Goal: Task Accomplishment & Management: Manage account settings

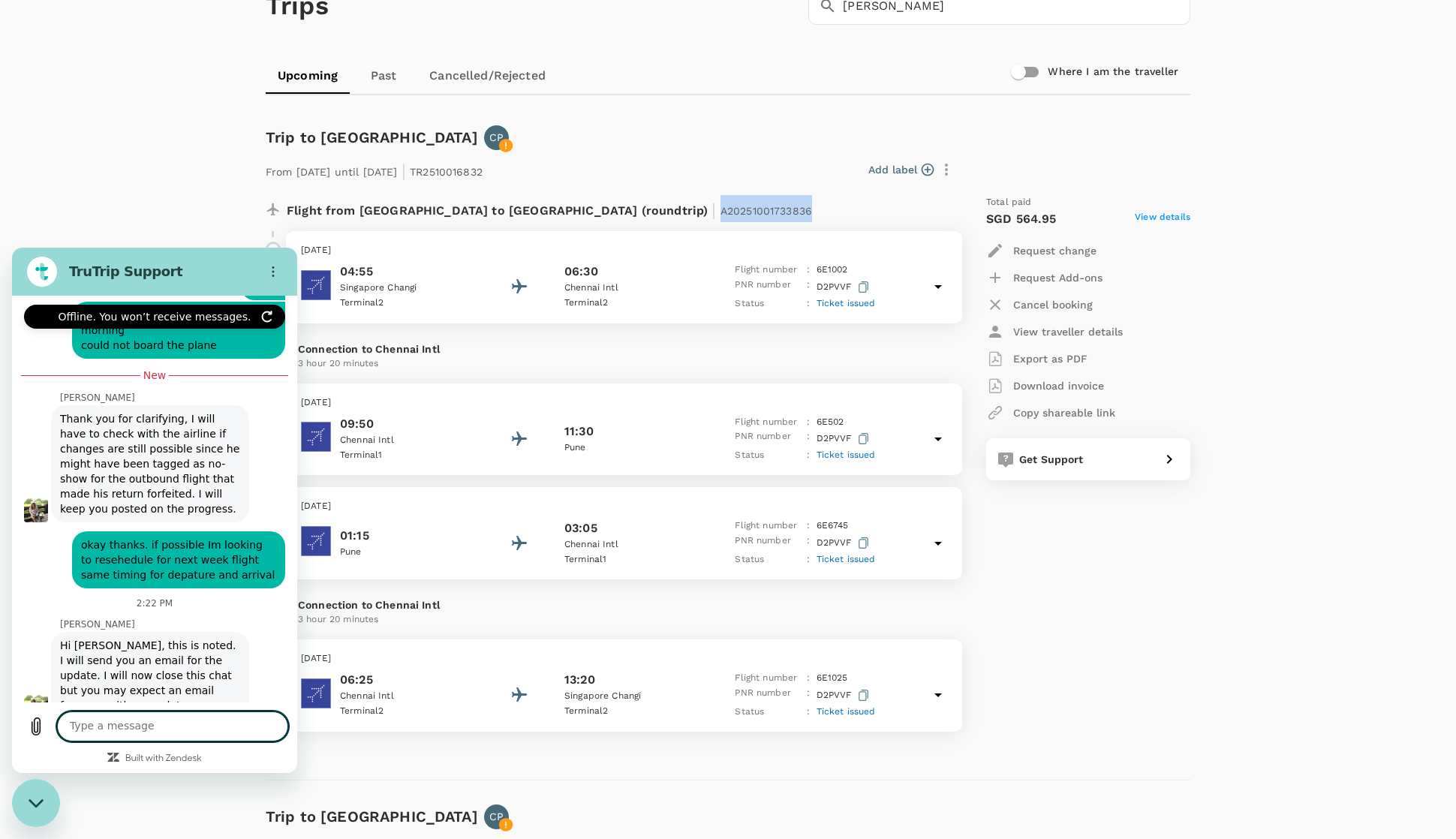
scroll to position [704, 0]
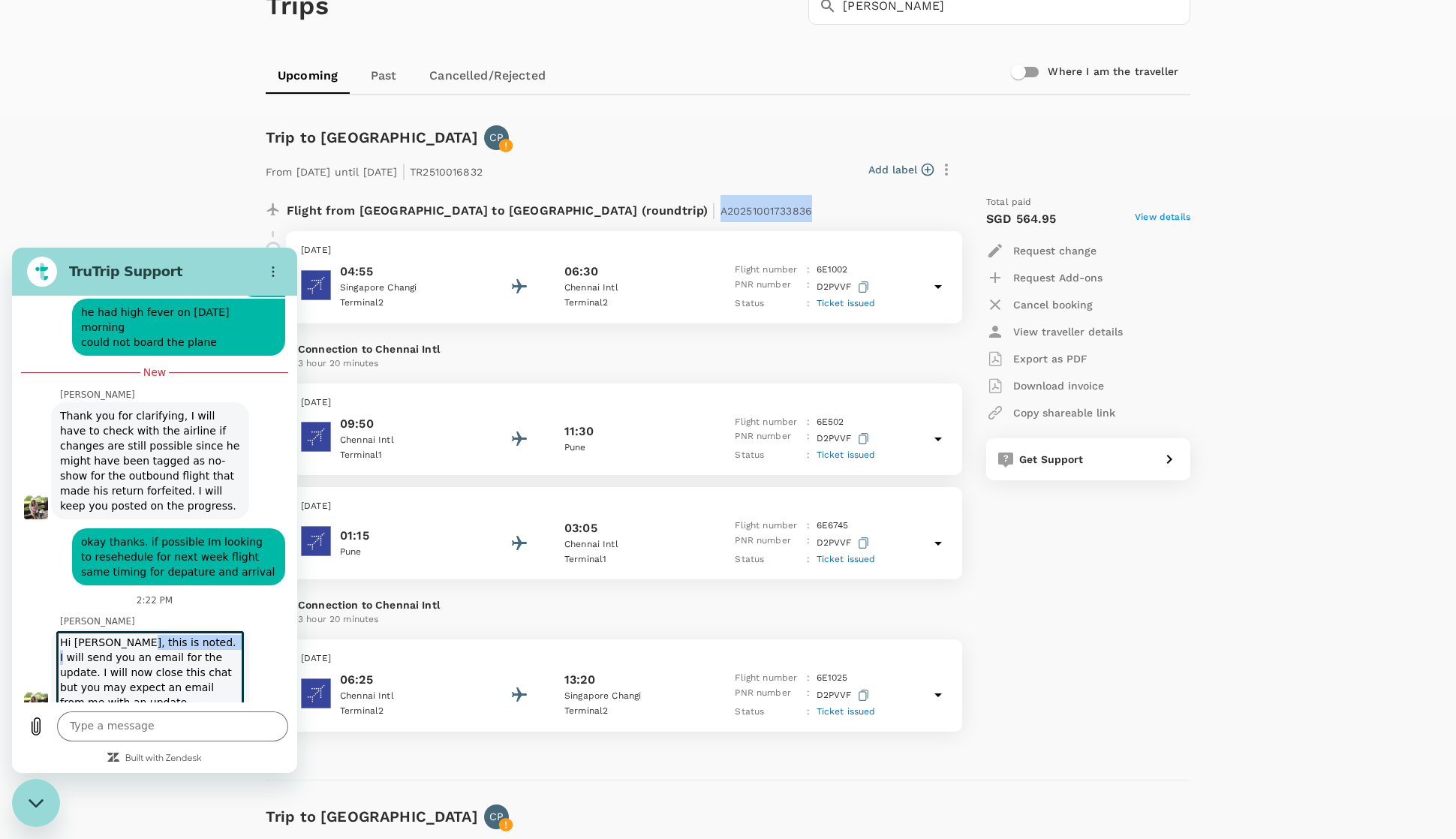
drag, startPoint x: 224, startPoint y: 613, endPoint x: 151, endPoint y: 618, distance: 73.2
click at [217, 629] on span "Hi [PERSON_NAME], this is noted. I will send you an email for the update. I wil…" at bounding box center [150, 672] width 192 height 87
drag, startPoint x: 118, startPoint y: 625, endPoint x: 214, endPoint y: 626, distance: 96.0
click at [214, 629] on span "Hi [PERSON_NAME], this is noted. I will send you an email for the update. I wil…" at bounding box center [150, 672] width 192 height 87
drag, startPoint x: 103, startPoint y: 642, endPoint x: 167, endPoint y: 645, distance: 64.1
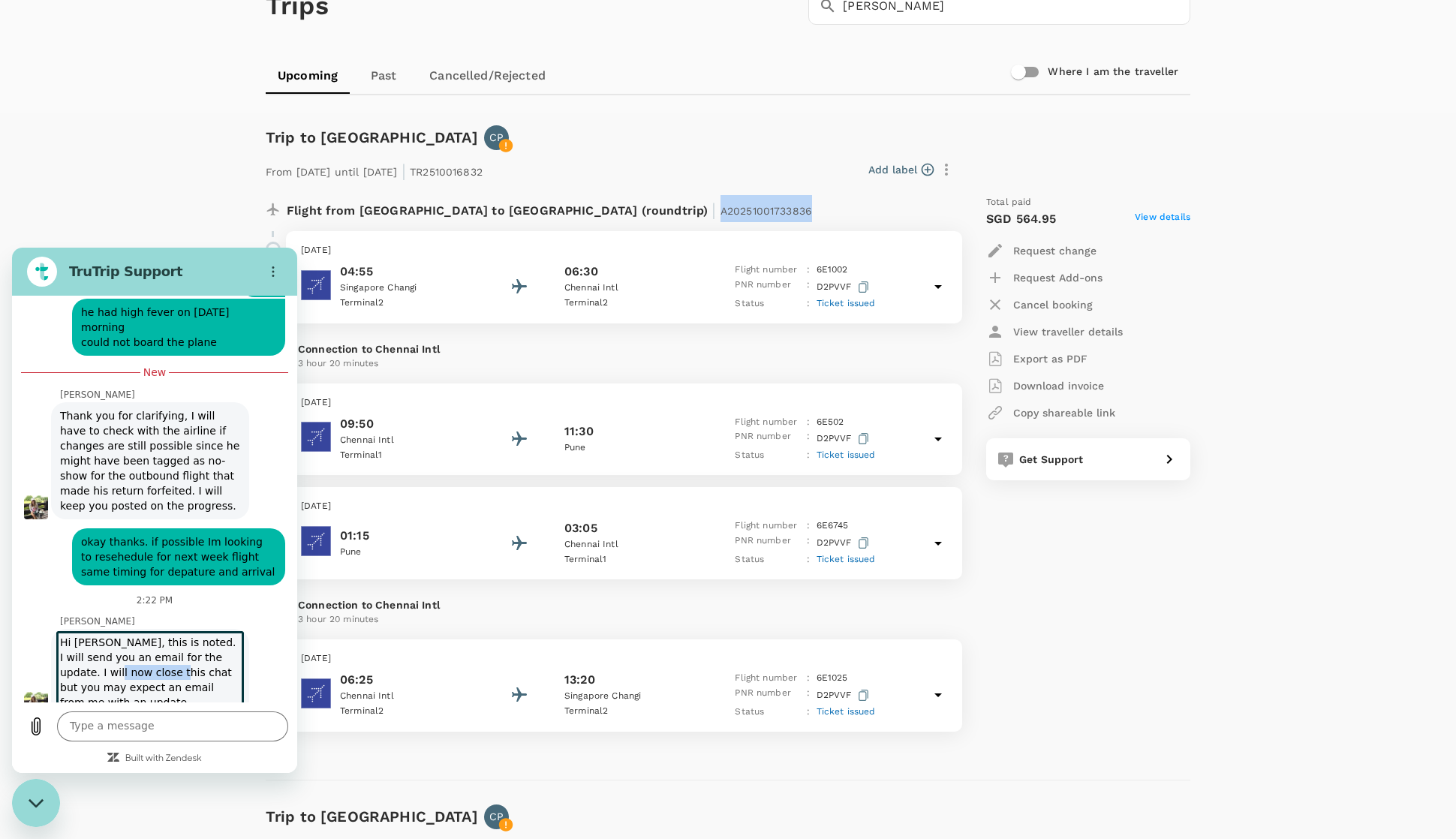
click at [167, 645] on span "Hi [PERSON_NAME], this is noted. I will send you an email for the update. I wil…" at bounding box center [150, 672] width 192 height 87
drag, startPoint x: 85, startPoint y: 653, endPoint x: 197, endPoint y: 659, distance: 112.2
click at [197, 659] on span "Hi [PERSON_NAME], this is noted. I will send you an email for the update. I wil…" at bounding box center [150, 672] width 192 height 87
click at [115, 668] on span "Hi [PERSON_NAME], this is noted. I will send you an email for the update. I wil…" at bounding box center [150, 672] width 192 height 87
drag, startPoint x: 84, startPoint y: 658, endPoint x: 226, endPoint y: 658, distance: 142.0
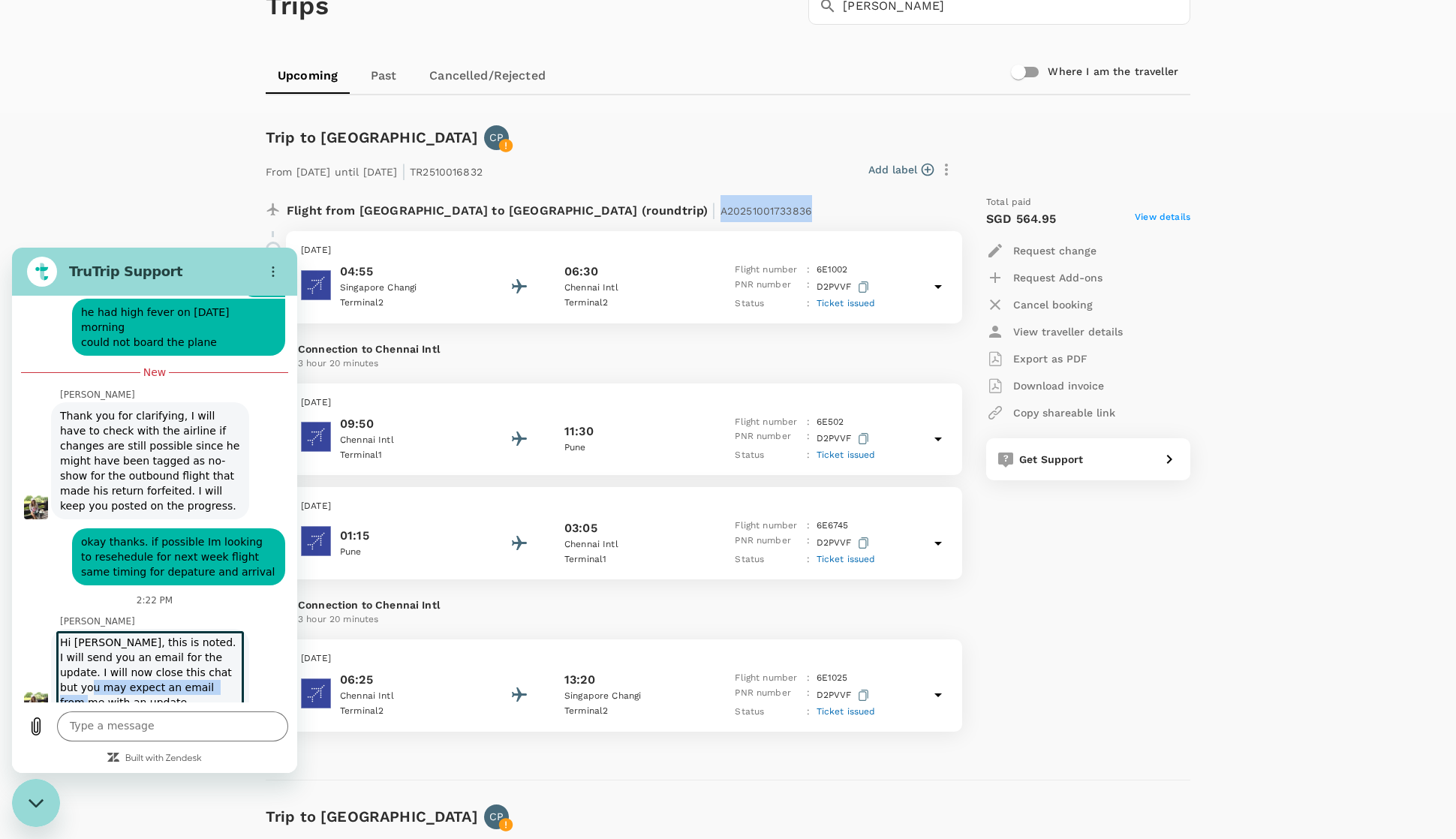
click at [226, 658] on span "Hi [PERSON_NAME], this is noted. I will send you an email for the update. I wil…" at bounding box center [150, 672] width 192 height 87
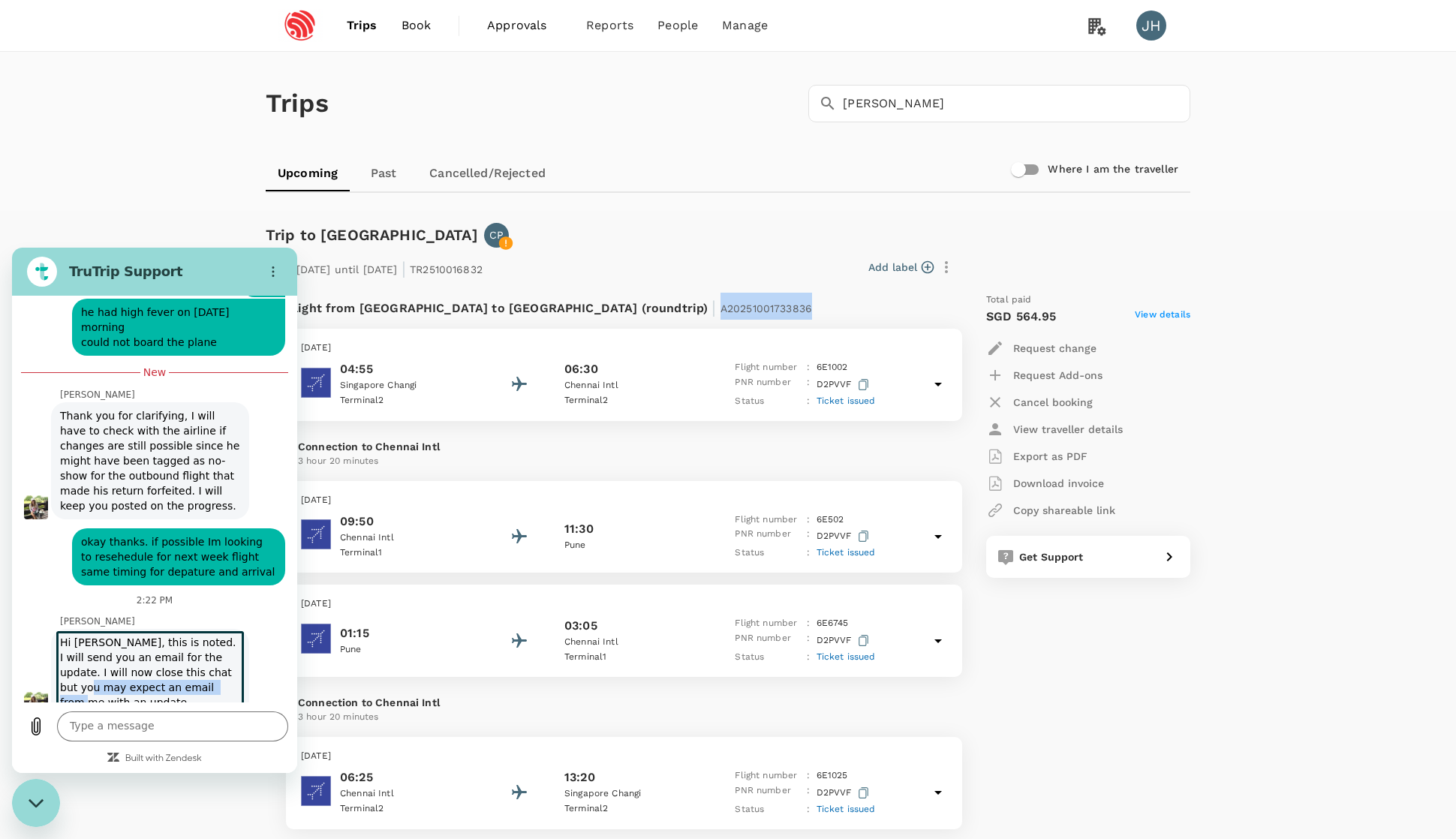
scroll to position [0, 0]
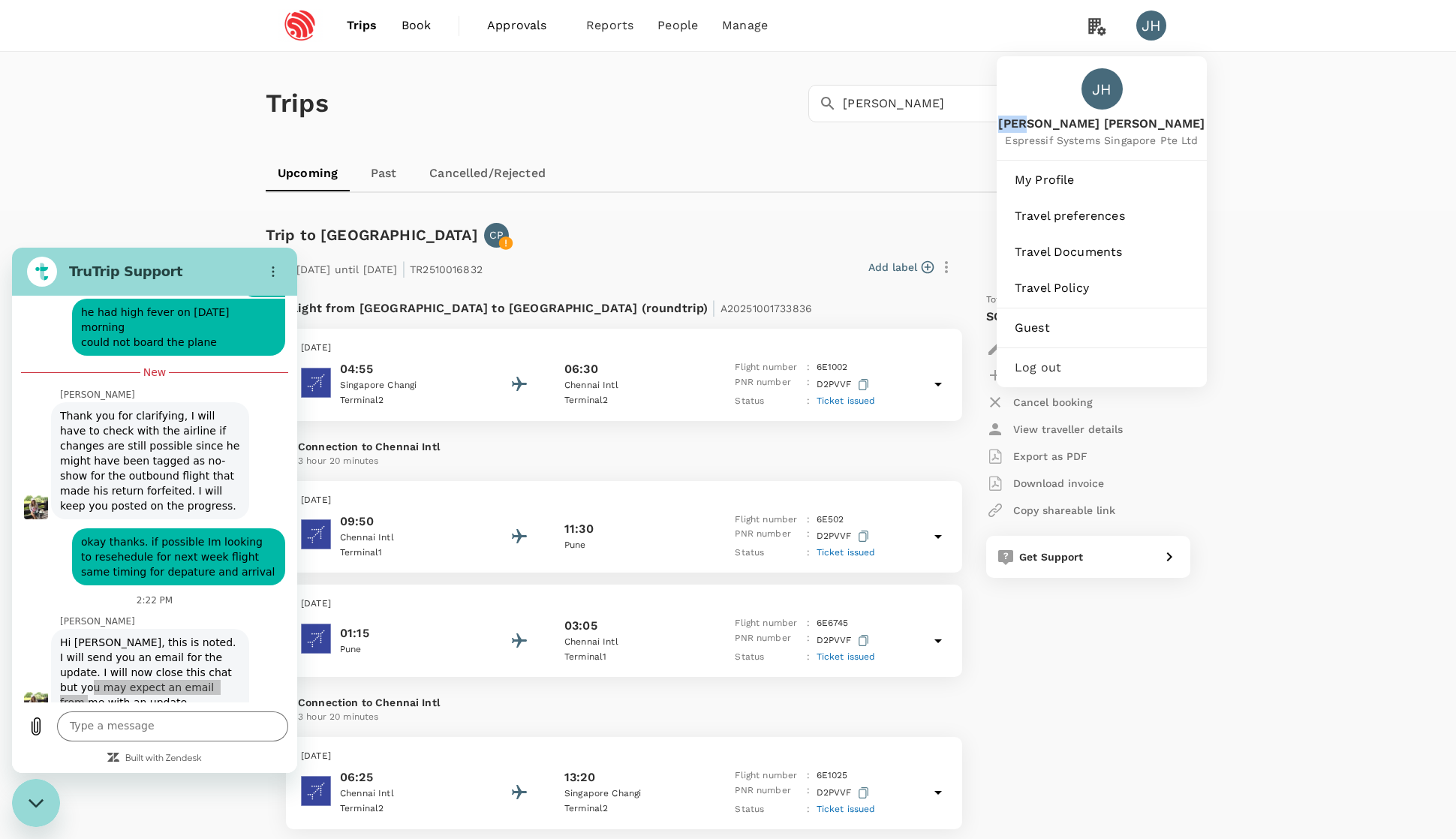
click at [1160, 16] on div "JH" at bounding box center [1151, 25] width 30 height 30
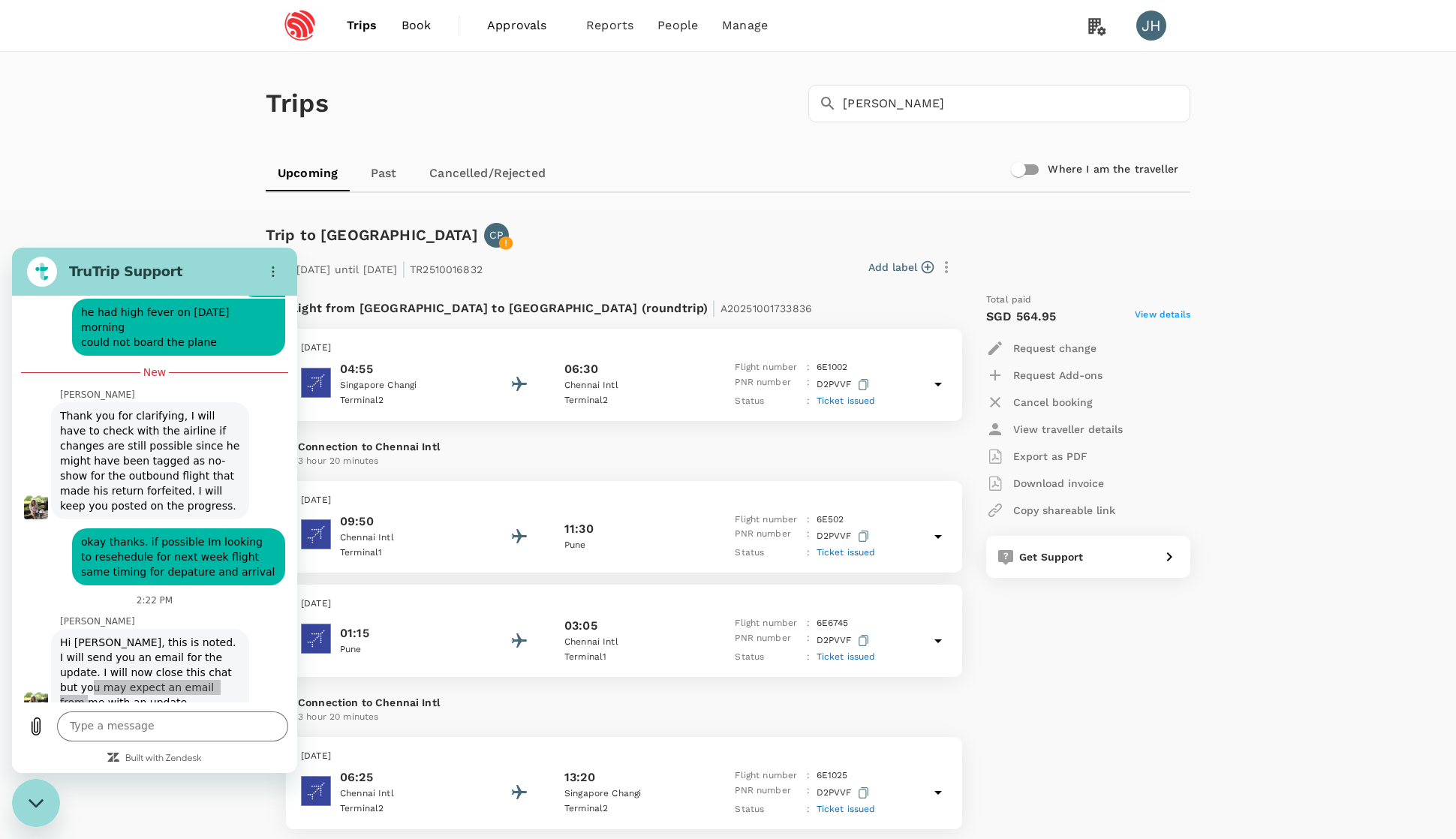
click at [1160, 16] on div "JH" at bounding box center [1151, 25] width 30 height 30
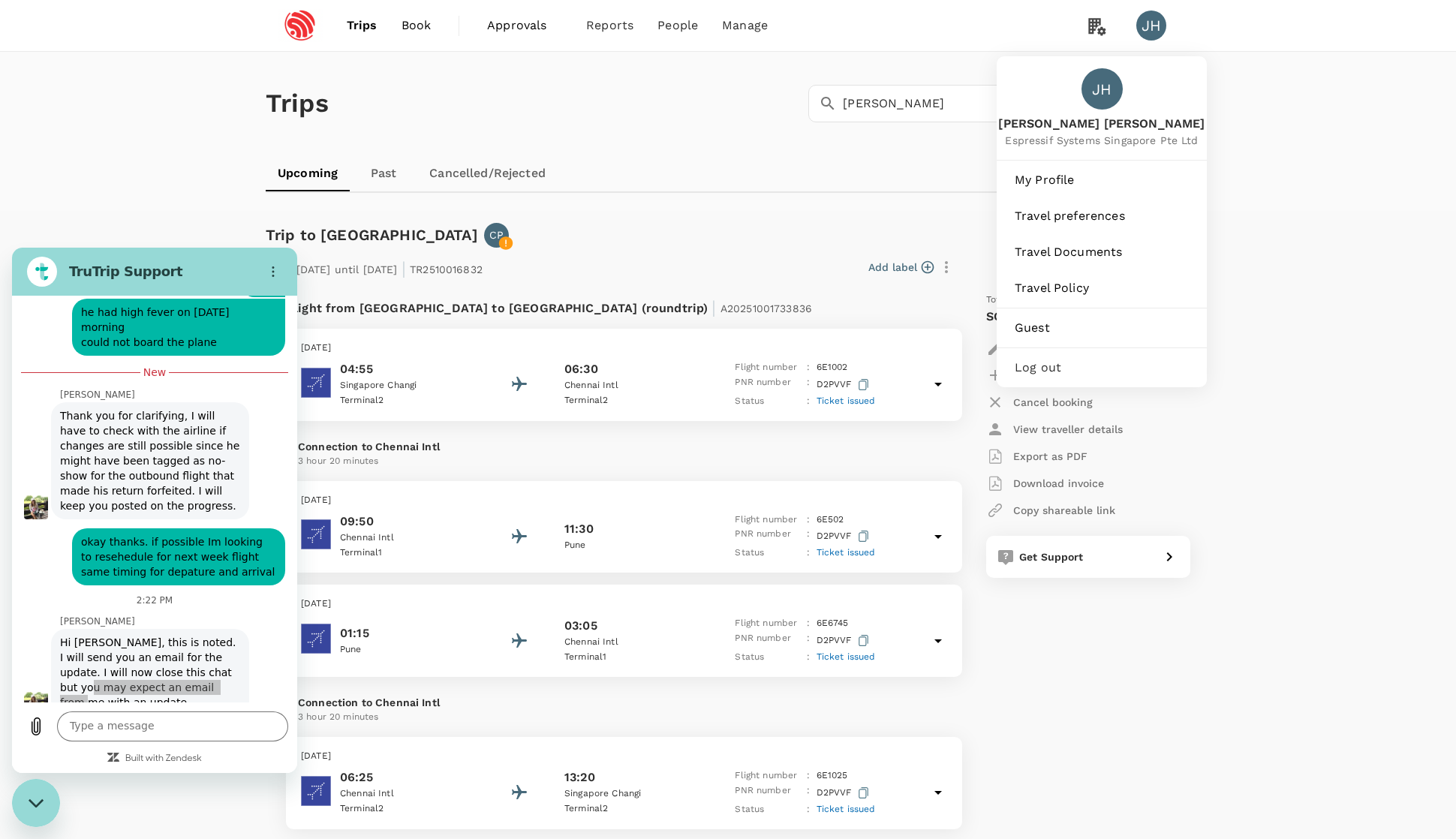
click at [1046, 362] on span "Log out" at bounding box center [1101, 367] width 174 height 18
